Goal: Information Seeking & Learning: Learn about a topic

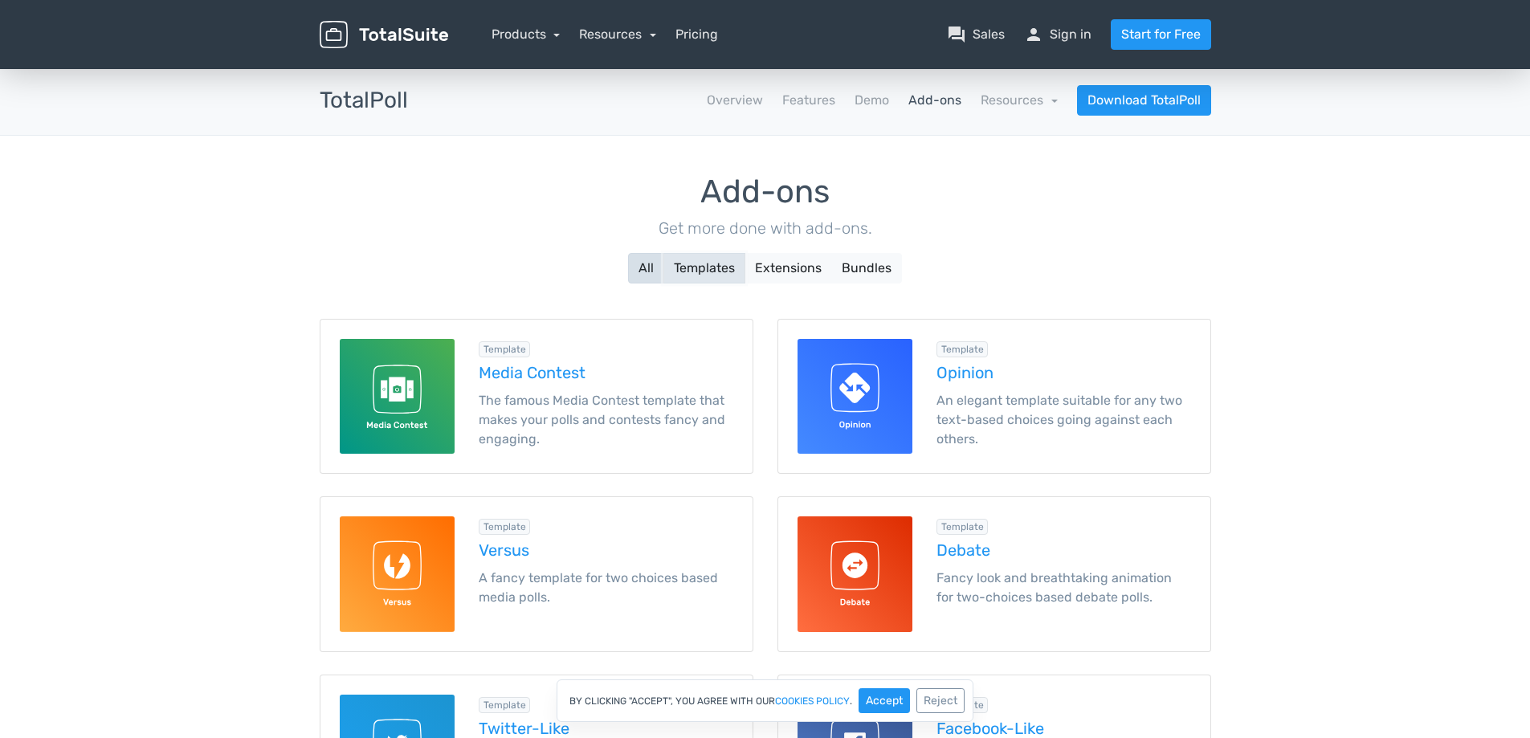
click at [707, 265] on button "Templates" at bounding box center [705, 268] width 82 height 31
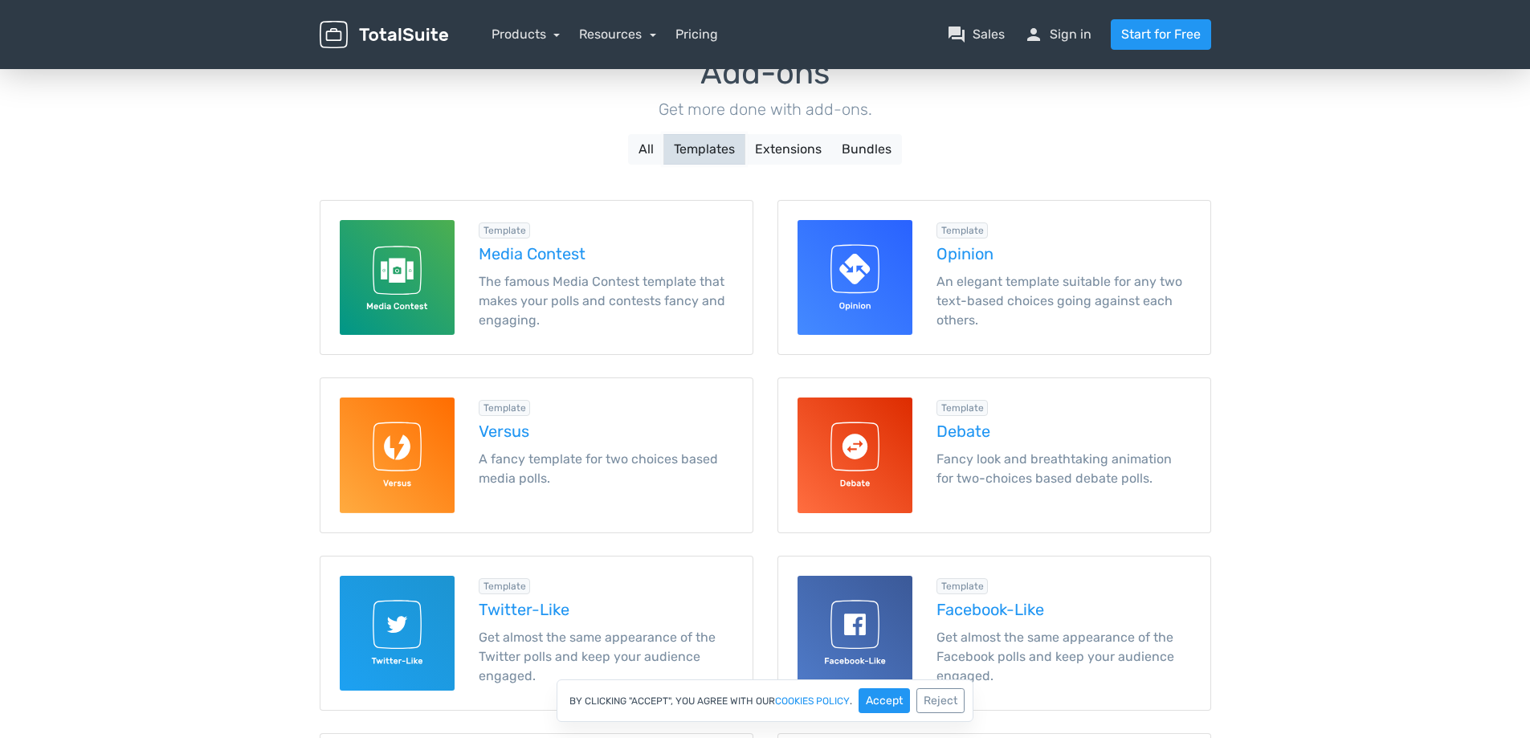
scroll to position [114, 0]
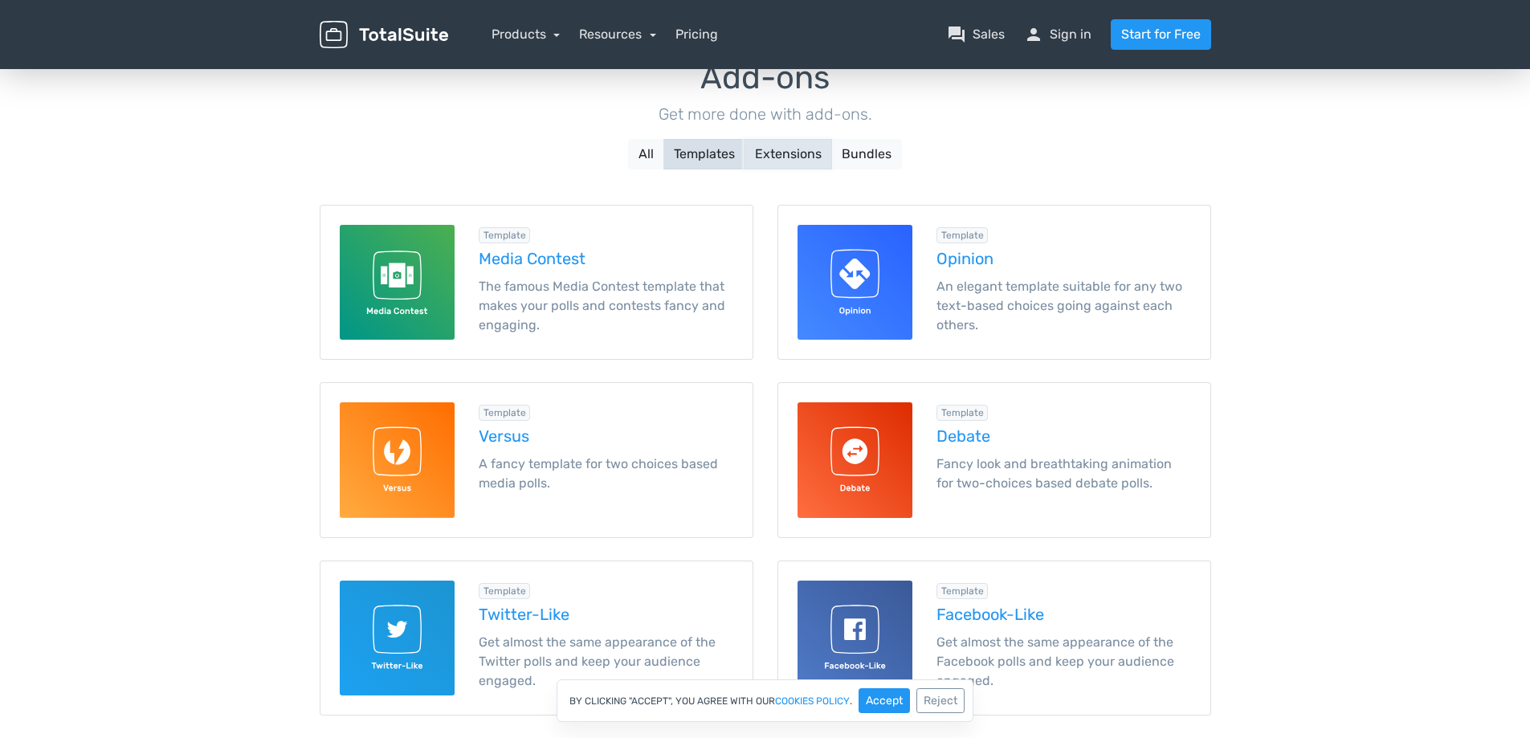
click at [786, 156] on button "Extensions" at bounding box center [789, 154] width 88 height 31
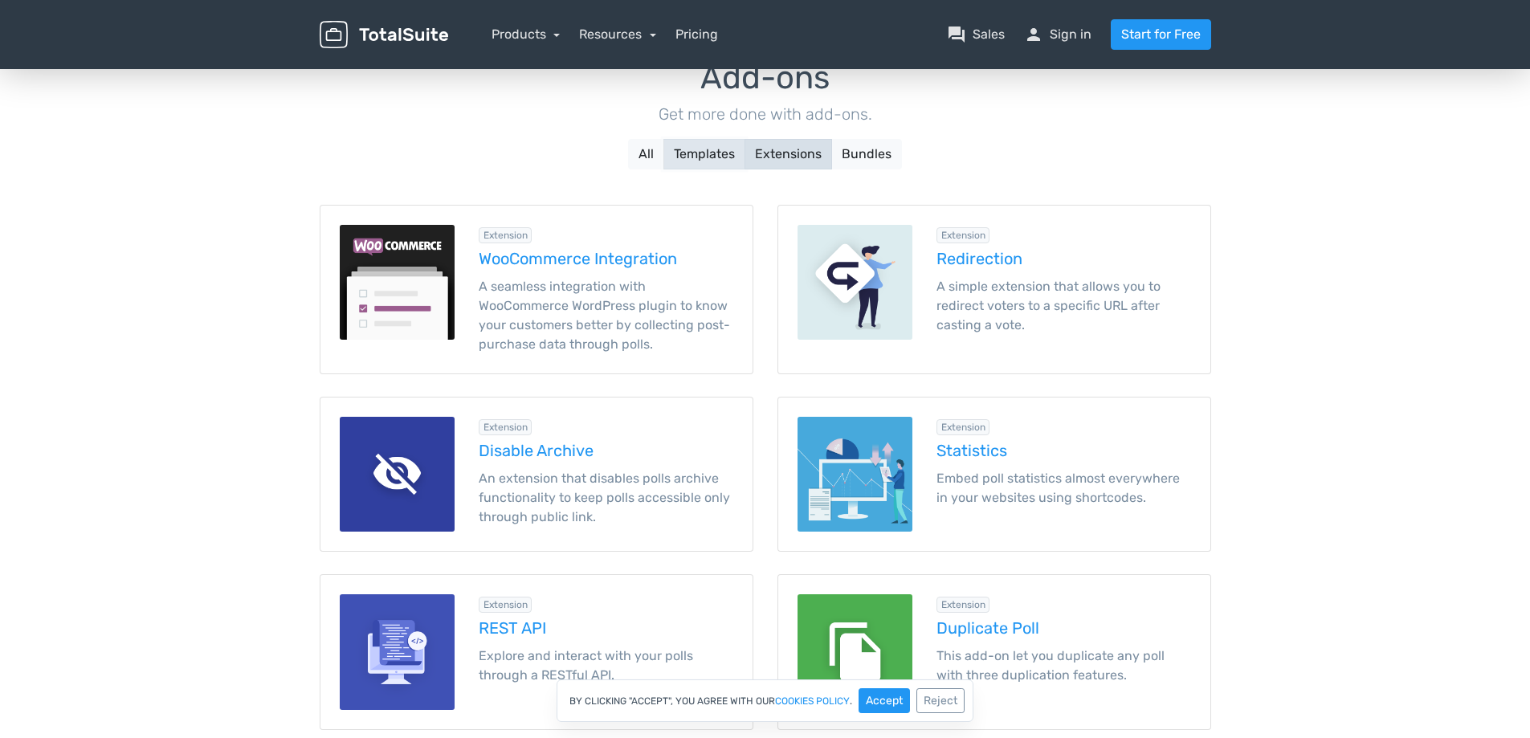
click at [701, 157] on button "Templates" at bounding box center [705, 154] width 82 height 31
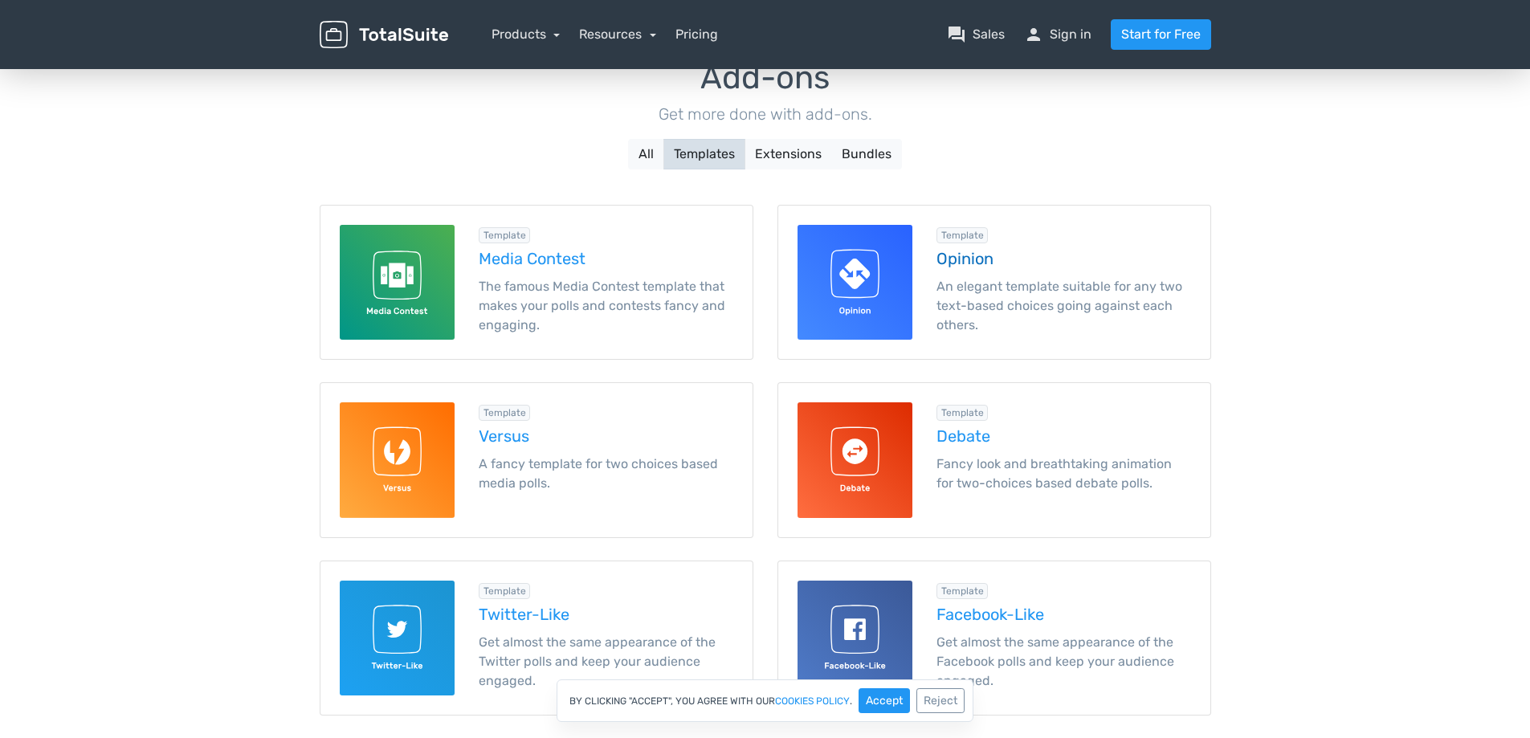
click at [944, 258] on h5 "Opinion" at bounding box center [1064, 259] width 255 height 18
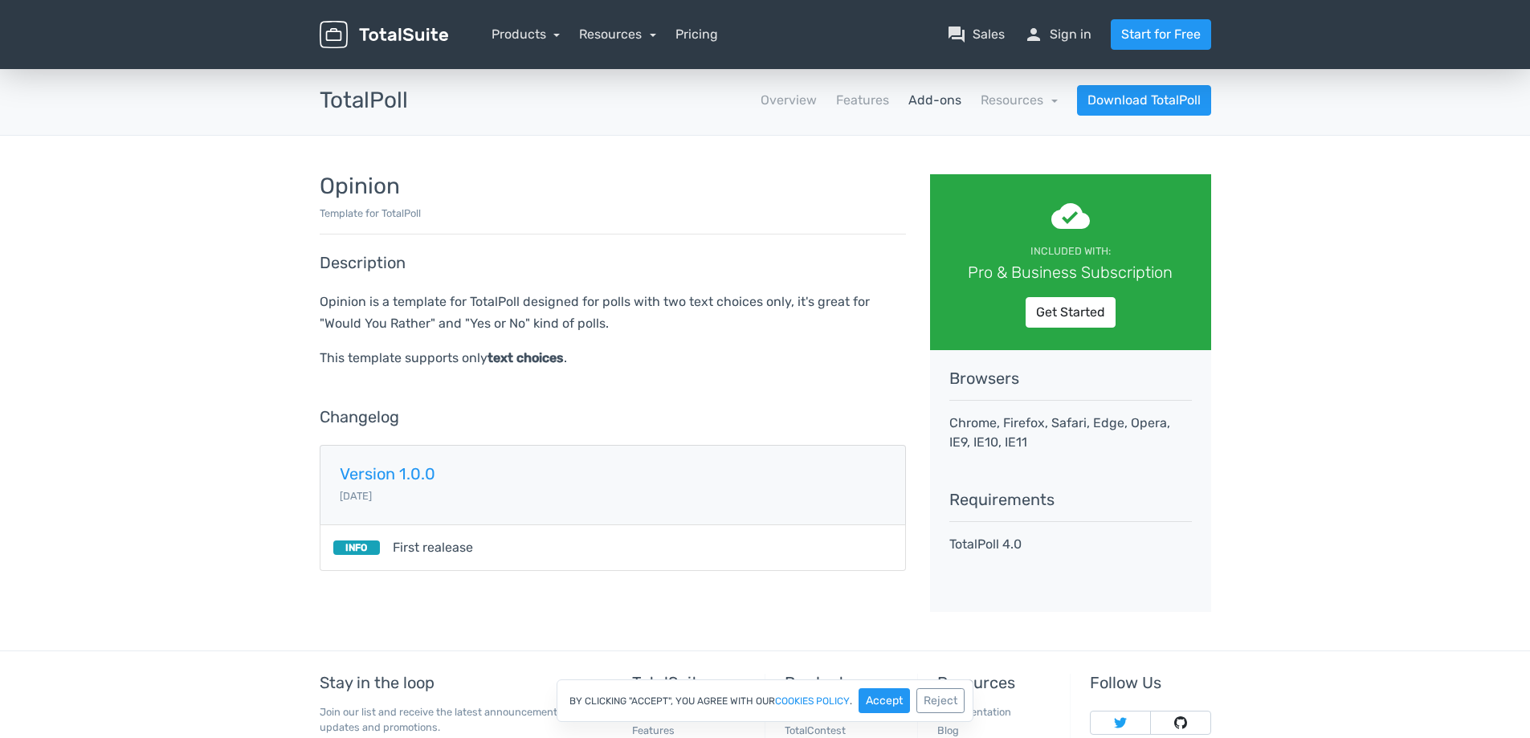
click at [1292, 319] on main "TotalSuite Products TotalPoll Add-ons Opinion TotalPoll apps Overview Features …" at bounding box center [765, 358] width 1530 height 585
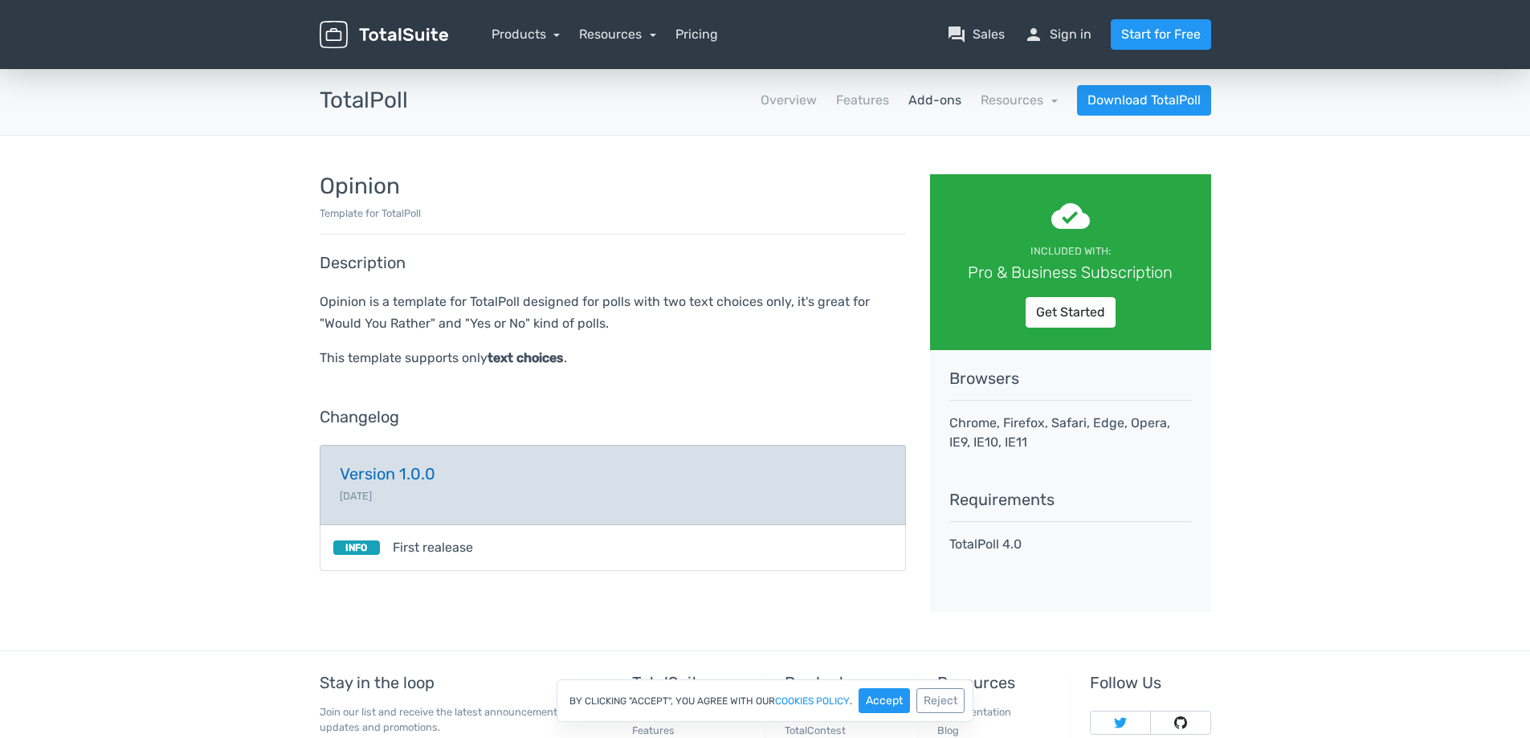
click at [372, 492] on small "2019-02-08" at bounding box center [356, 496] width 32 height 12
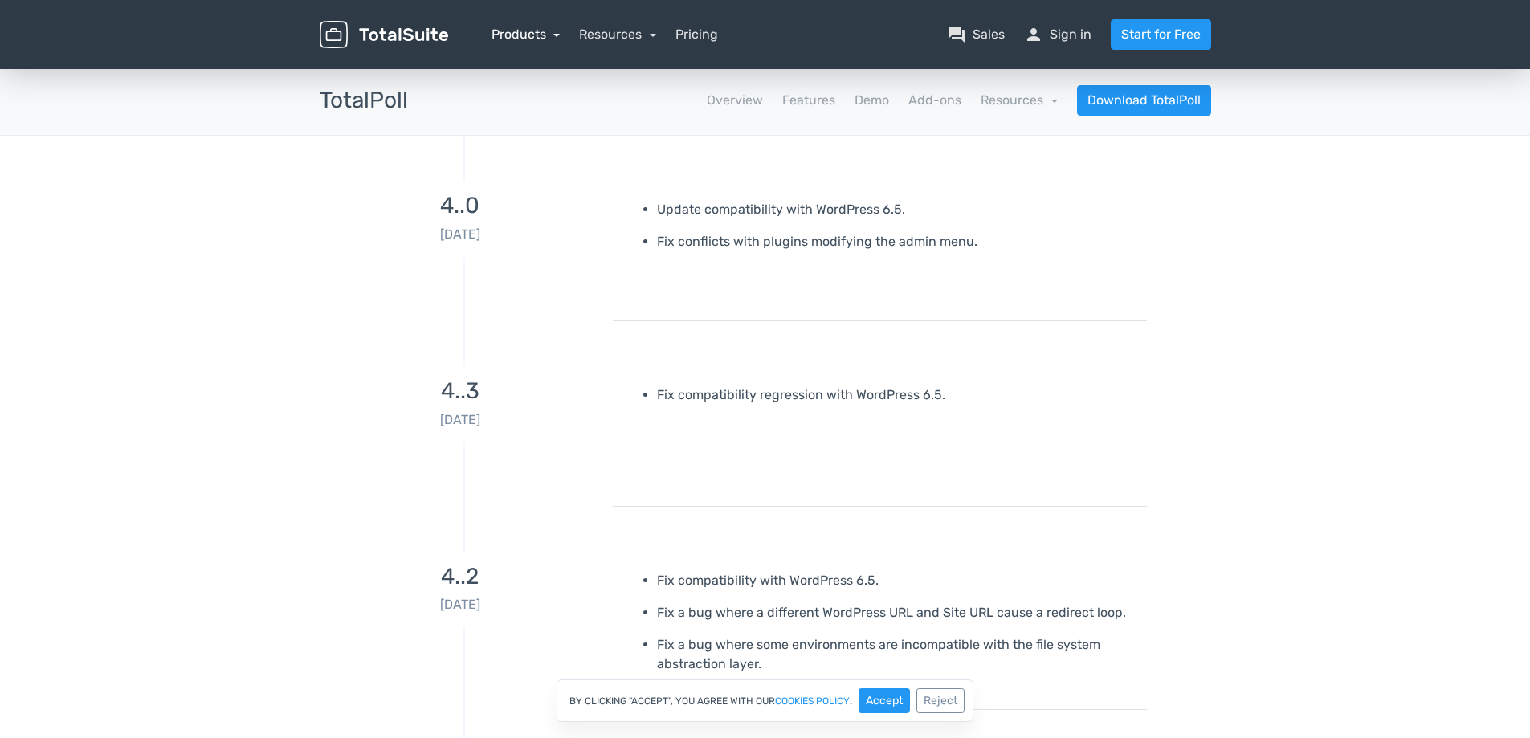
click at [537, 35] on link "Products" at bounding box center [526, 34] width 69 height 15
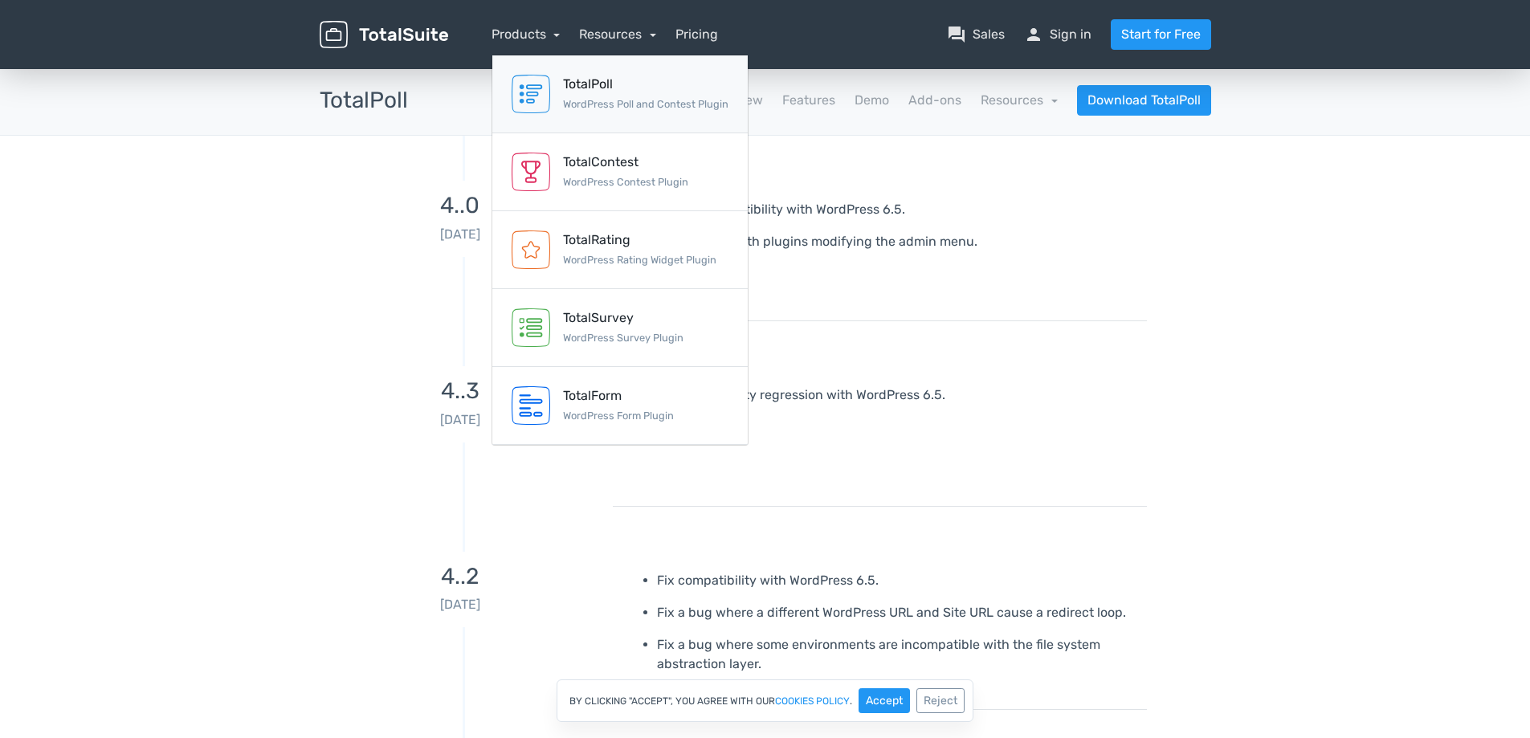
click at [559, 97] on link "TotalPoll WordPress Poll and Contest Plugin" at bounding box center [619, 94] width 255 height 78
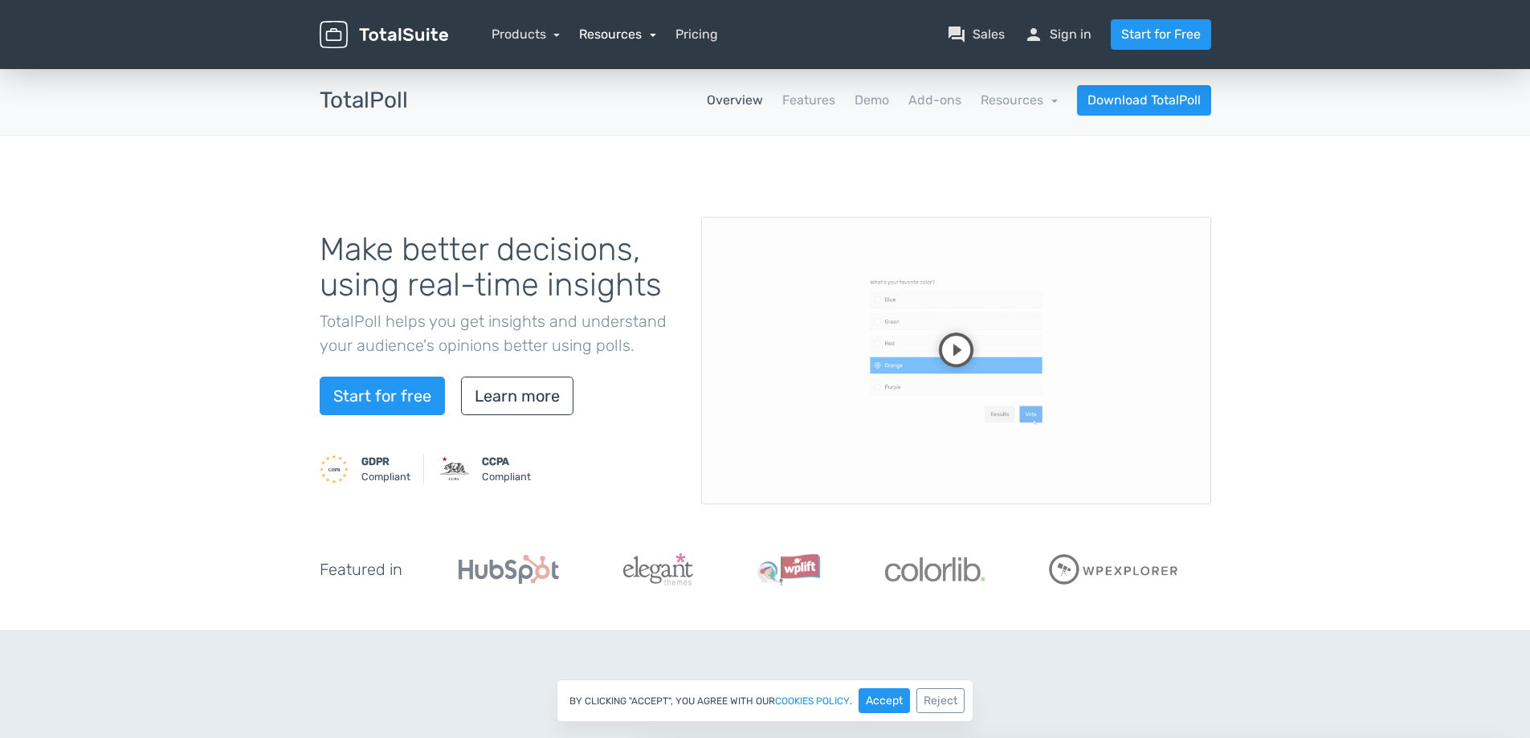
click at [618, 39] on link "Resources" at bounding box center [617, 34] width 77 height 15
click at [692, 38] on link "Pricing" at bounding box center [697, 34] width 43 height 19
